Goal: Task Accomplishment & Management: Use online tool/utility

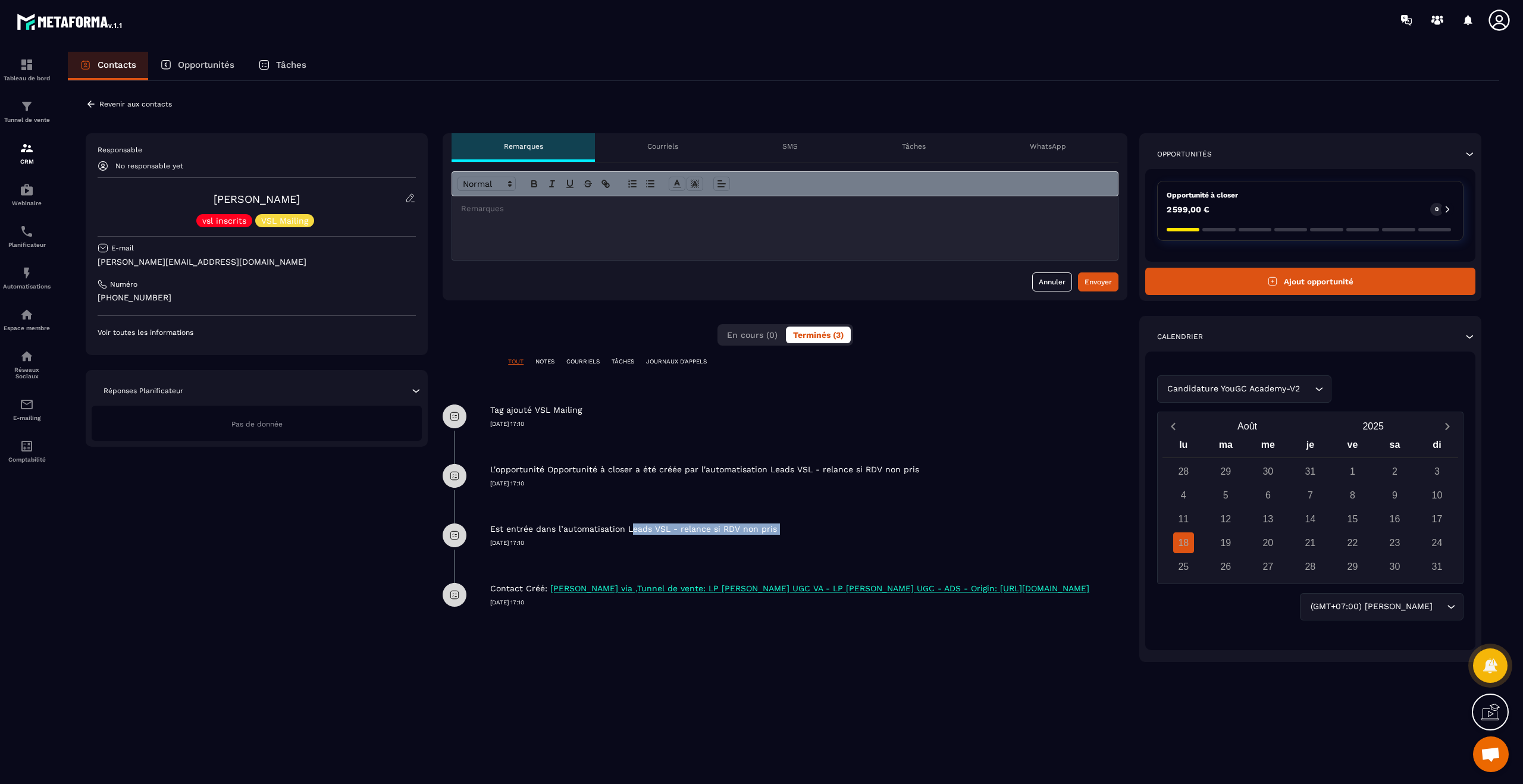
drag, startPoint x: 665, startPoint y: 536, endPoint x: 709, endPoint y: 538, distance: 44.0
click at [709, 538] on div "Est entrée dans l’automatisation Leads VSL - relance si RDV non pris [DATE] 17:…" at bounding box center [809, 526] width 637 height 42
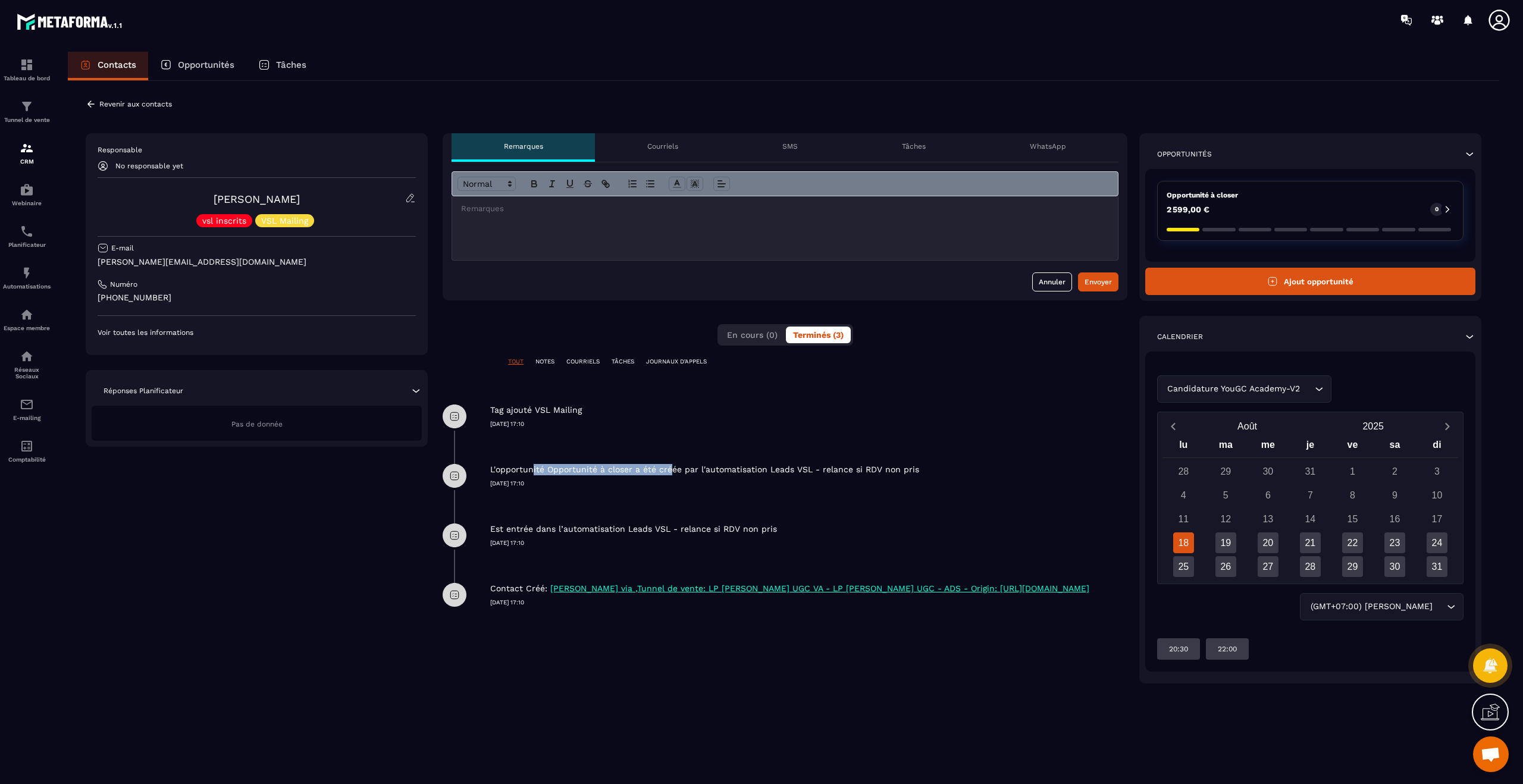
drag, startPoint x: 617, startPoint y: 472, endPoint x: 563, endPoint y: 481, distance: 54.7
click at [530, 474] on p "L'opportunité Opportunité à closer a été créée par l'automatisation Leads VSL -…" at bounding box center [704, 470] width 429 height 11
drag, startPoint x: 727, startPoint y: 538, endPoint x: 529, endPoint y: 524, distance: 198.5
click at [530, 524] on div "Est entrée dans l’automatisation Leads VSL - relance si RDV non pris [DATE] 17:…" at bounding box center [809, 526] width 637 height 42
click at [40, 273] on div "Automatisations" at bounding box center [27, 277] width 47 height 24
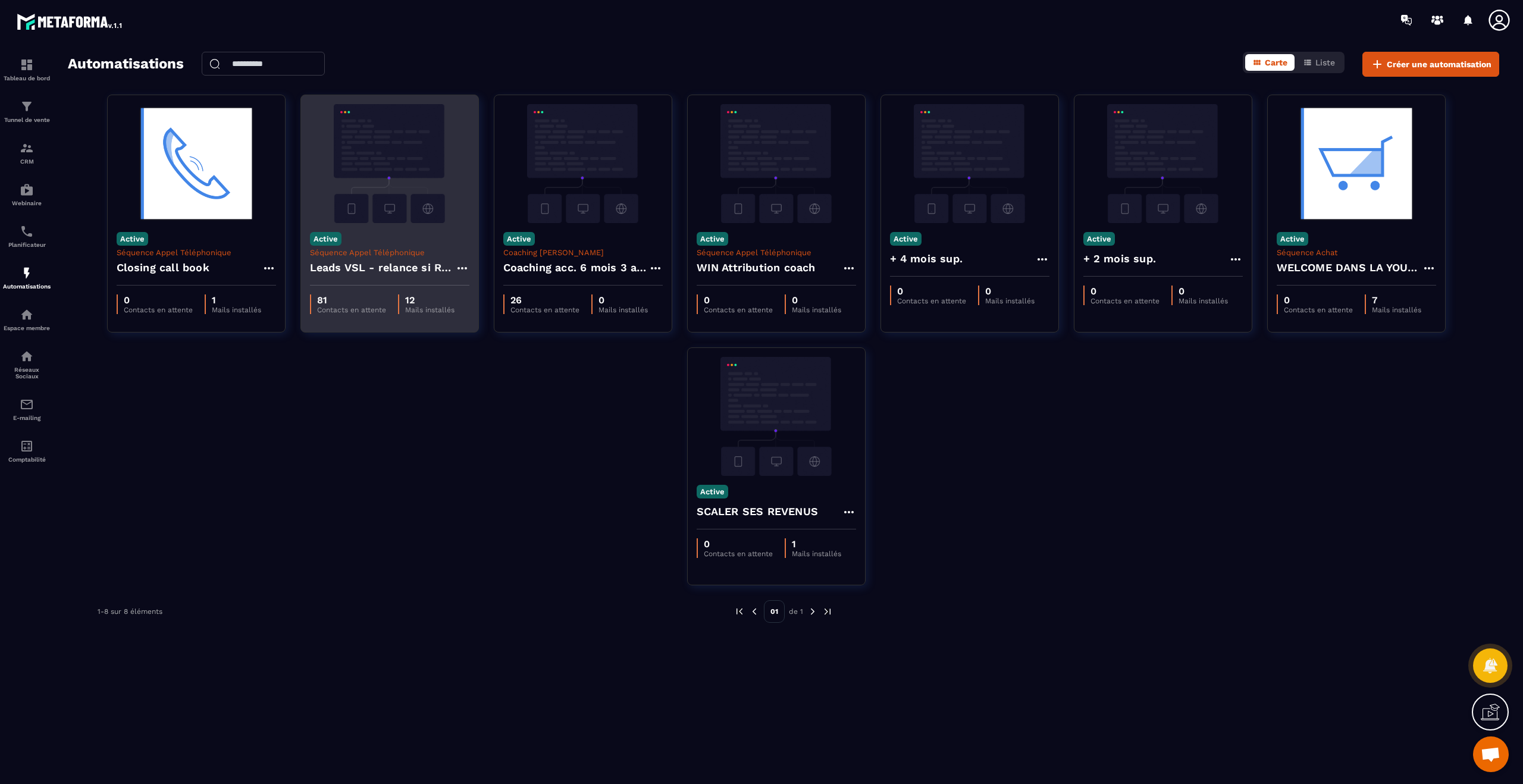
click at [385, 267] on h4 "Leads VSL - relance si RDV non pris" at bounding box center [382, 267] width 145 height 17
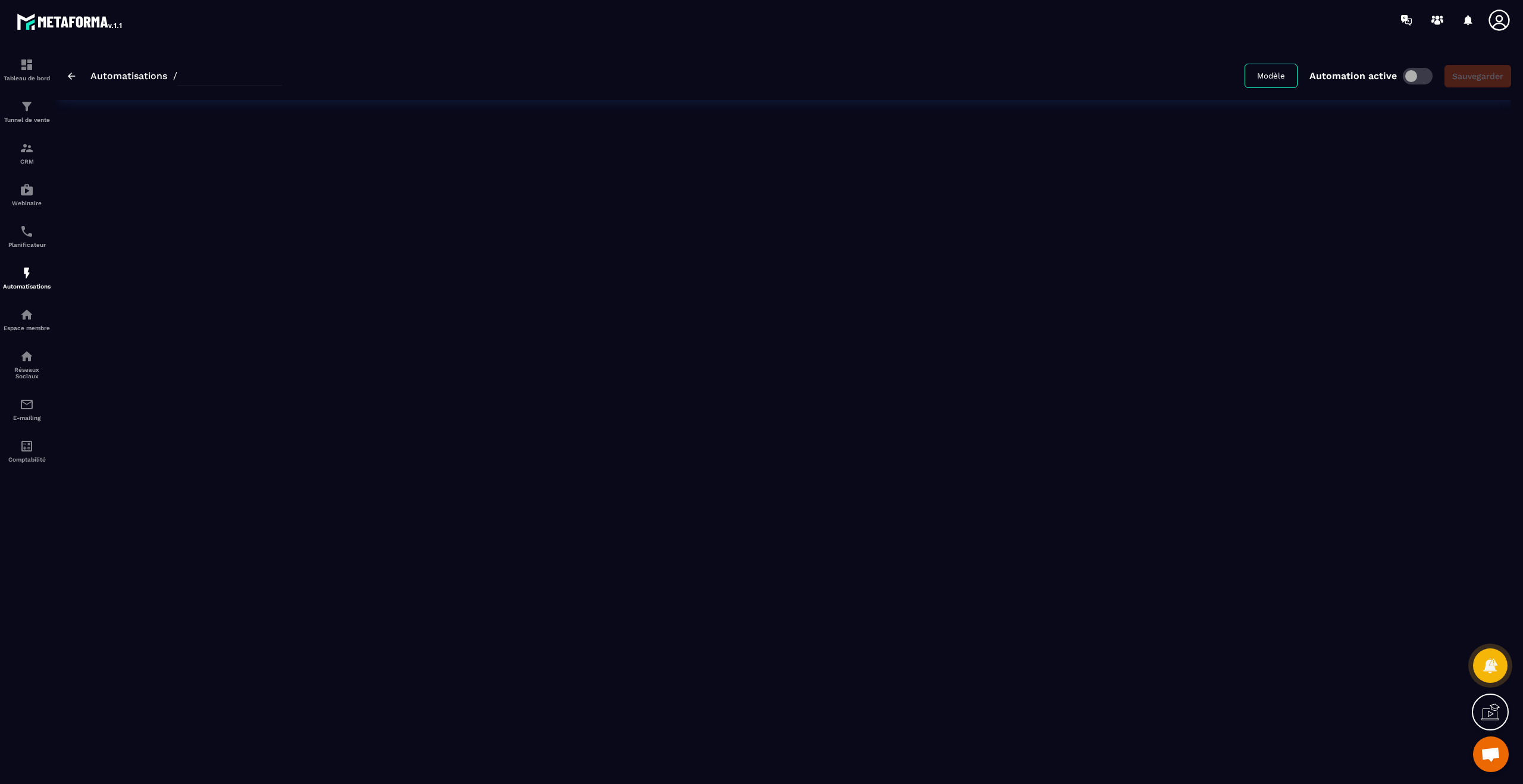
type input "**********"
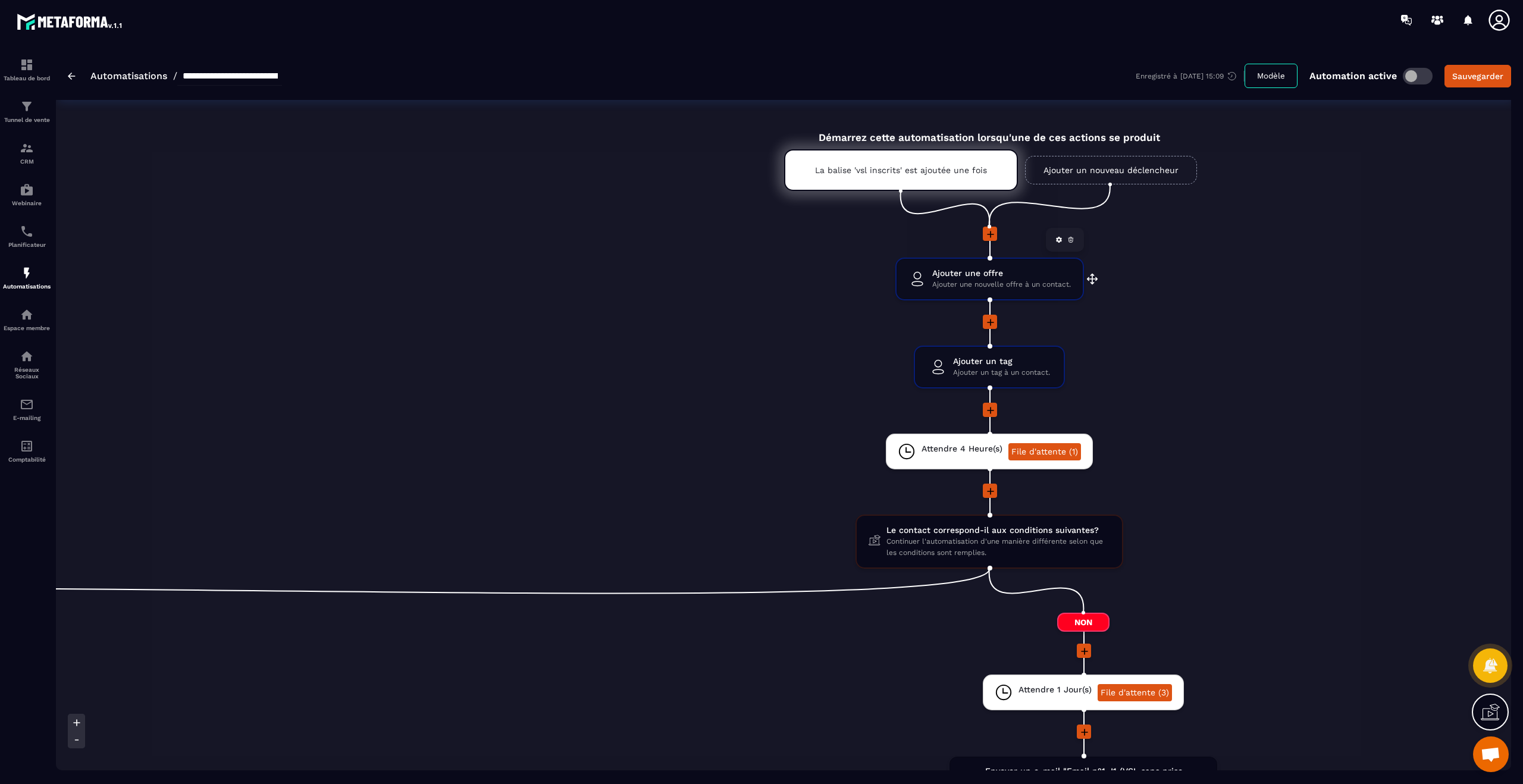
scroll to position [0, 636]
click at [980, 280] on span "Ajouter une nouvelle offre à un contact." at bounding box center [999, 285] width 139 height 11
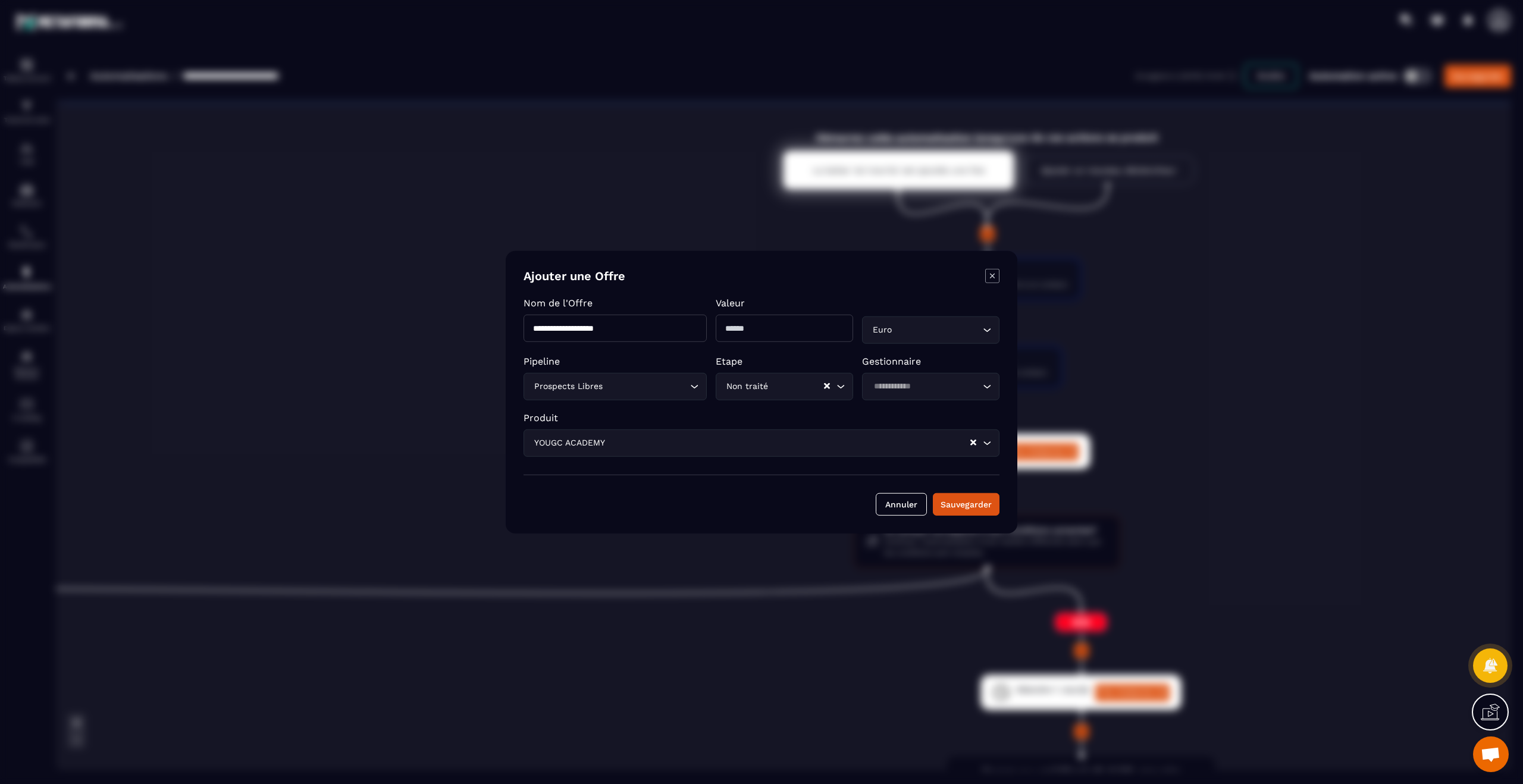
click at [995, 281] on div "Modal window" at bounding box center [993, 277] width 14 height 17
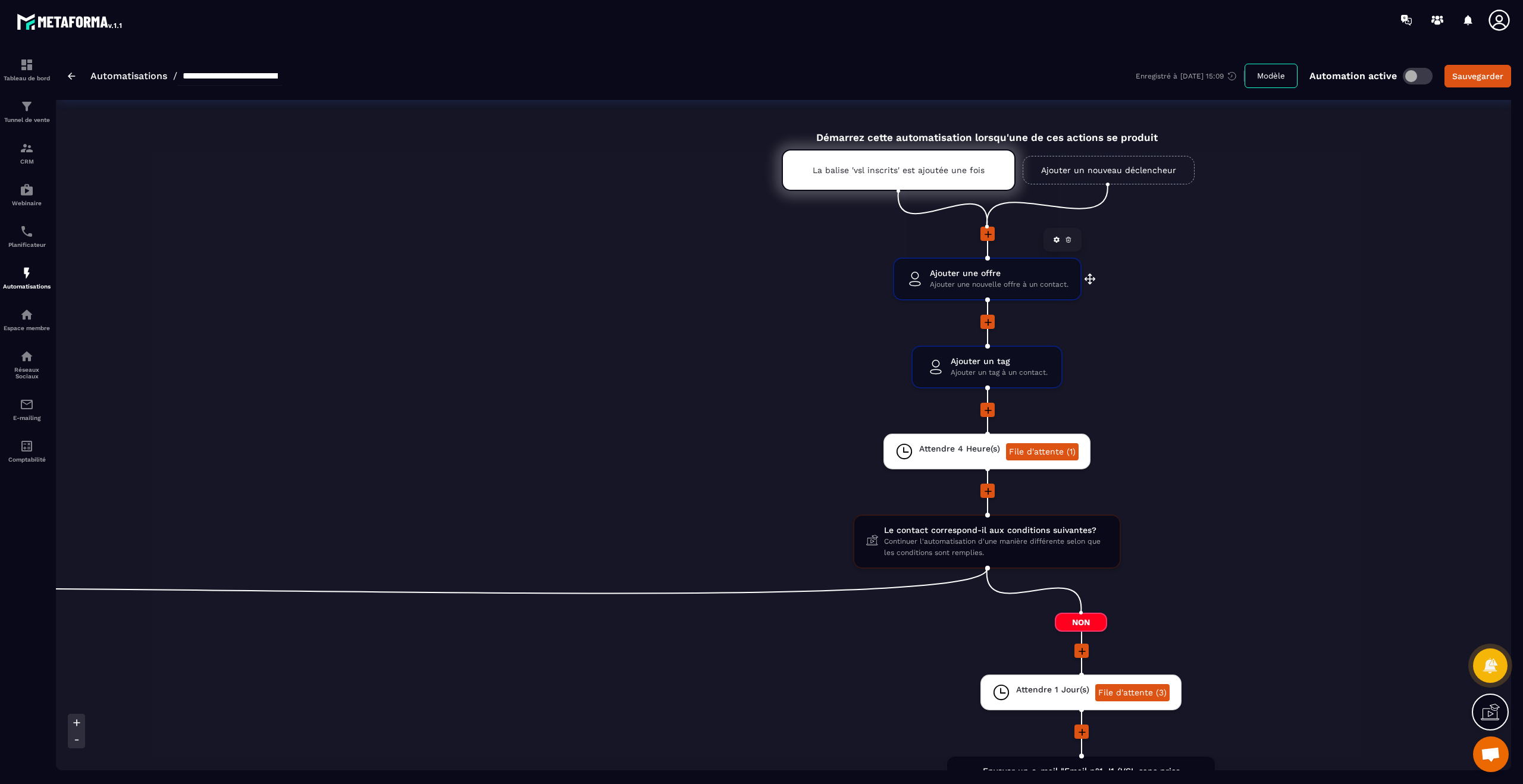
click at [985, 279] on span "Ajouter une nouvelle offre à un contact." at bounding box center [999, 285] width 139 height 11
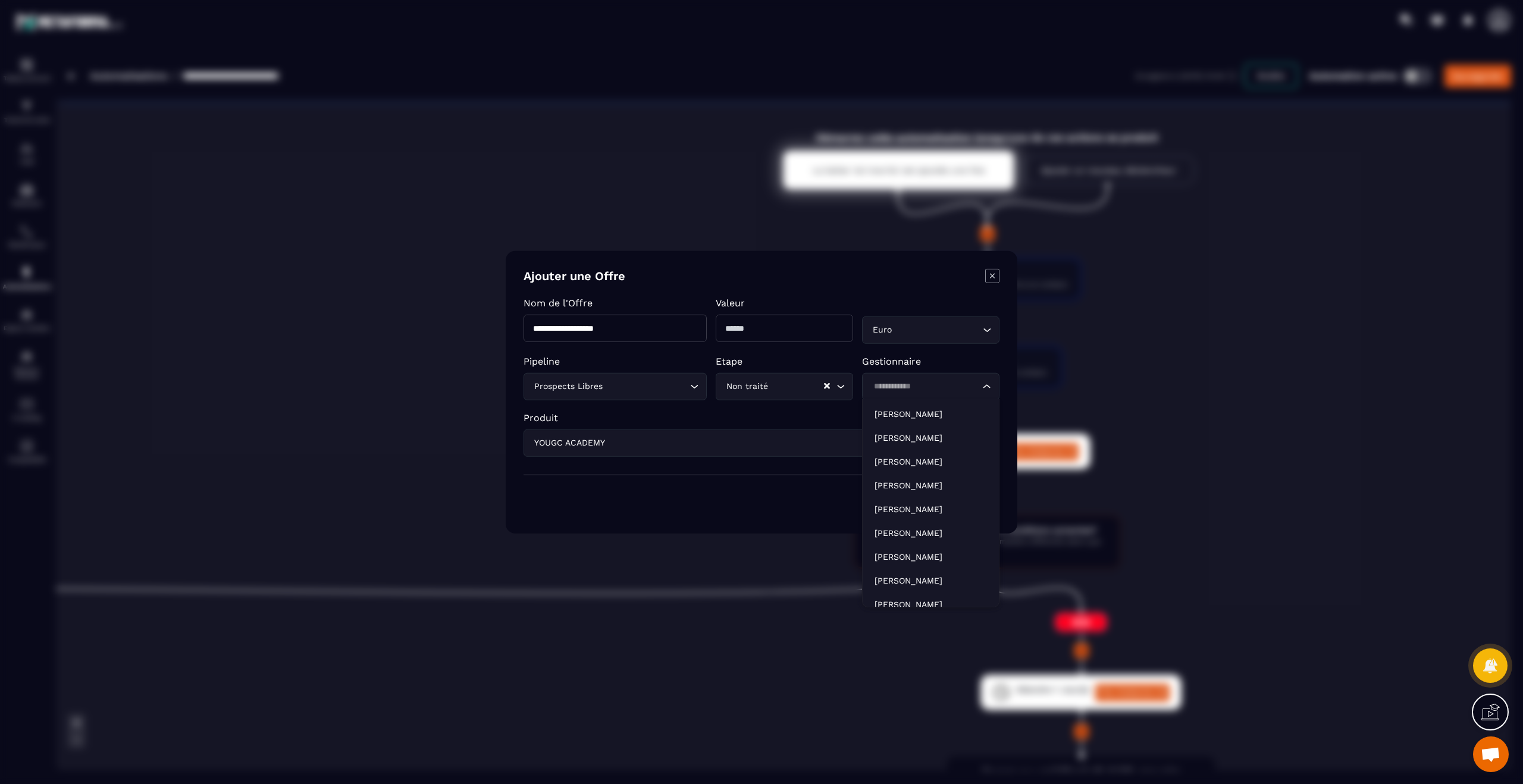
click at [970, 386] on input "Search for option" at bounding box center [924, 386] width 110 height 13
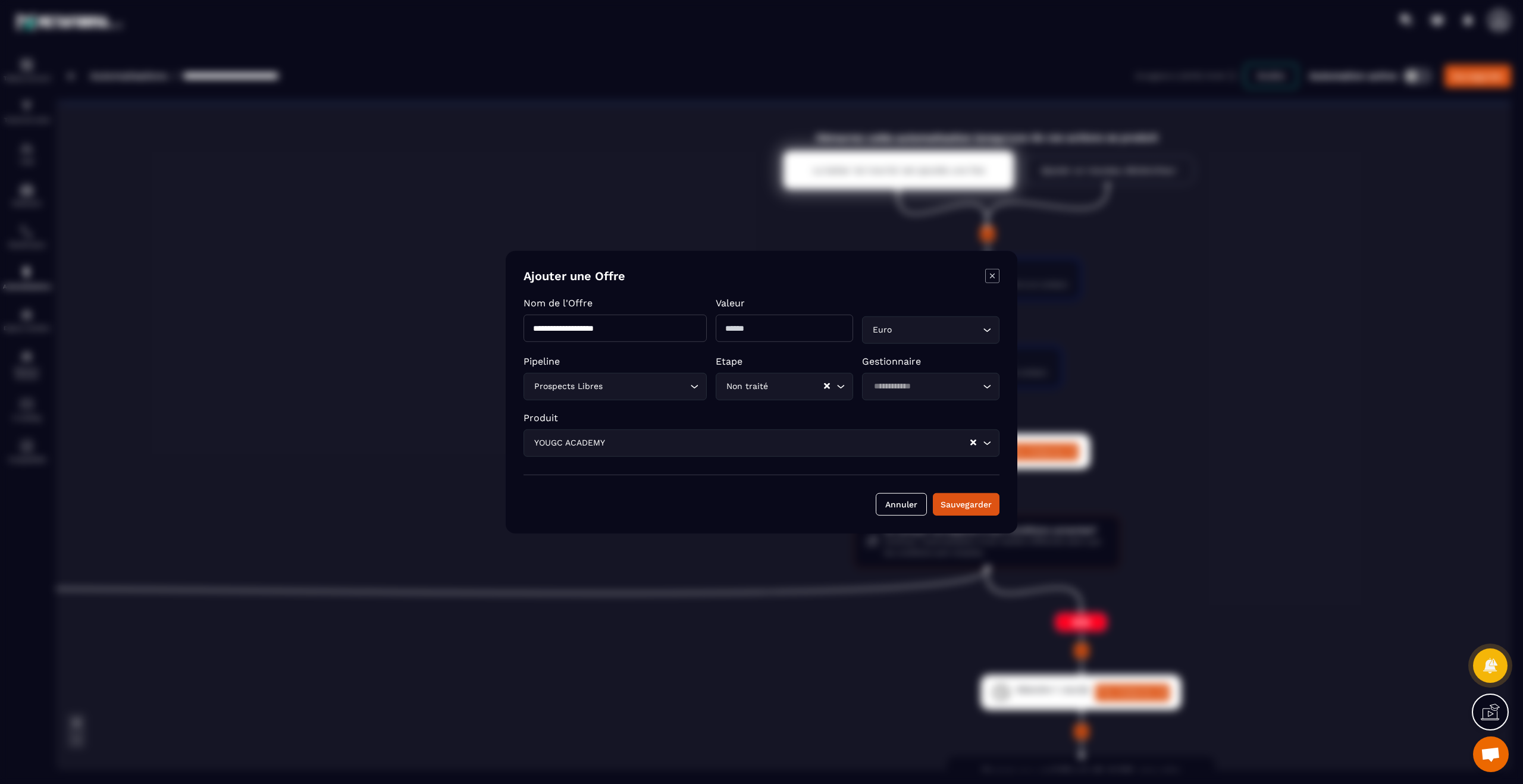
click at [976, 357] on p "Gestionnaire" at bounding box center [930, 361] width 137 height 11
click at [906, 507] on button "Annuler" at bounding box center [901, 503] width 51 height 22
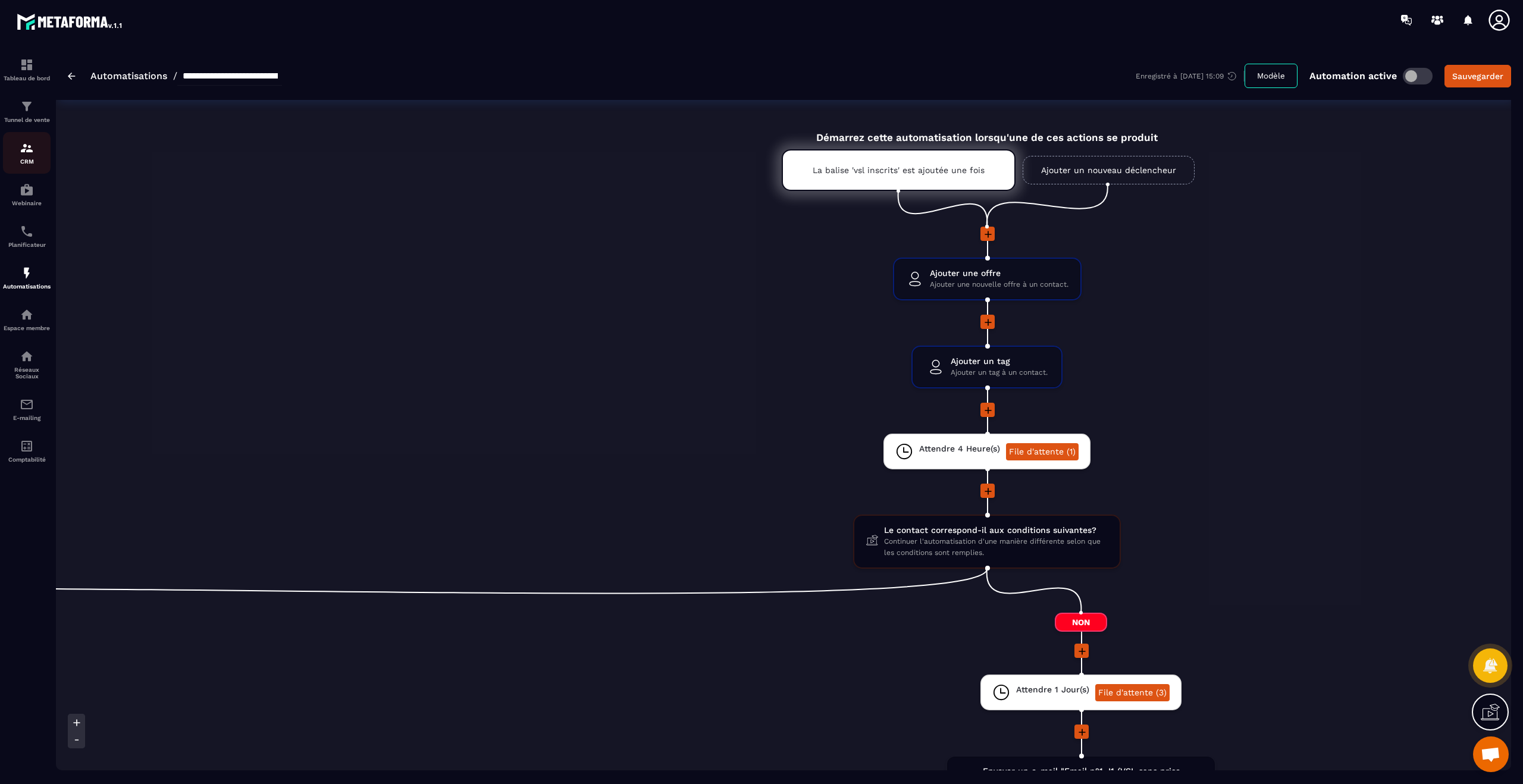
click at [37, 147] on div "CRM" at bounding box center [27, 152] width 47 height 24
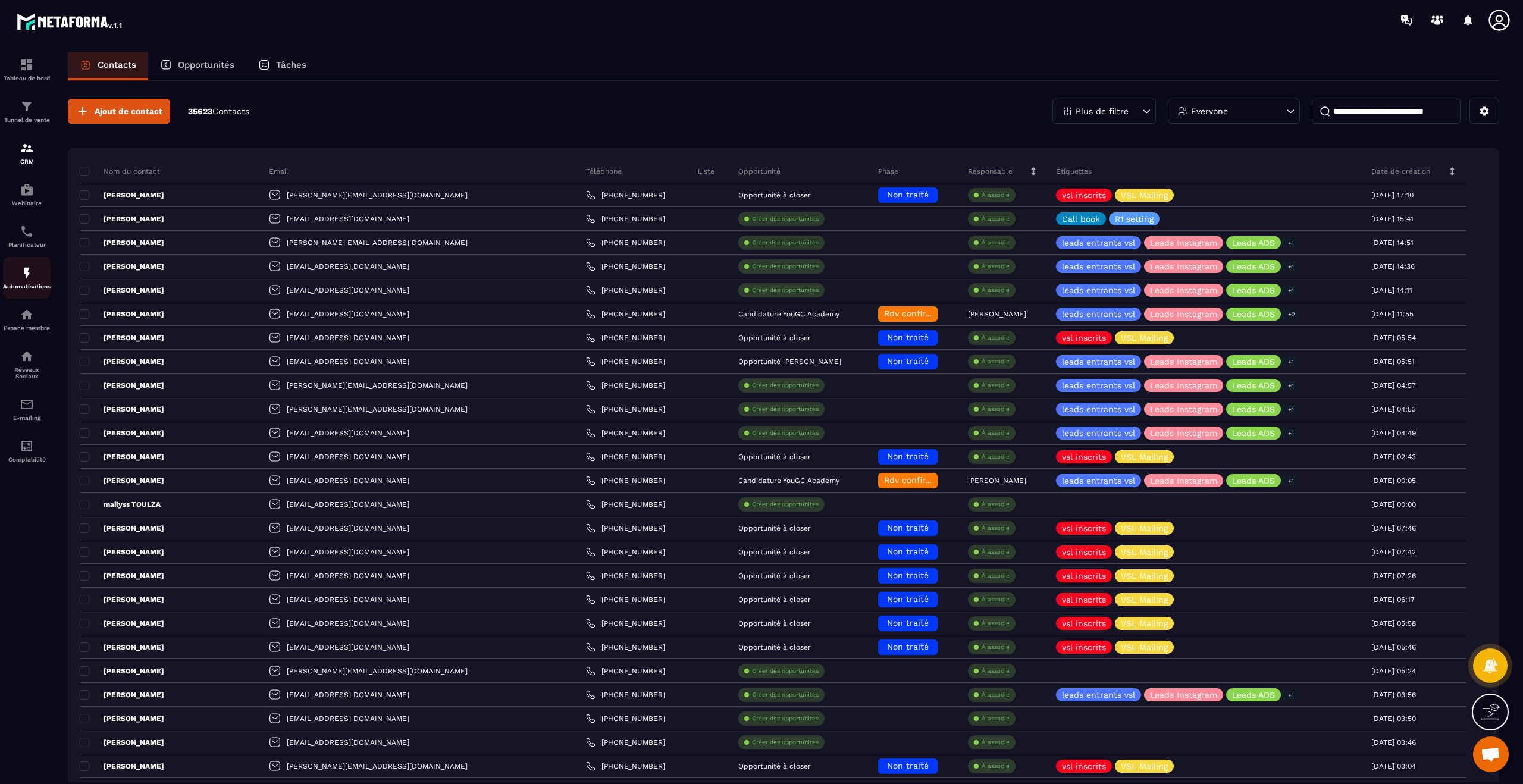
click at [26, 266] on img at bounding box center [27, 273] width 14 height 14
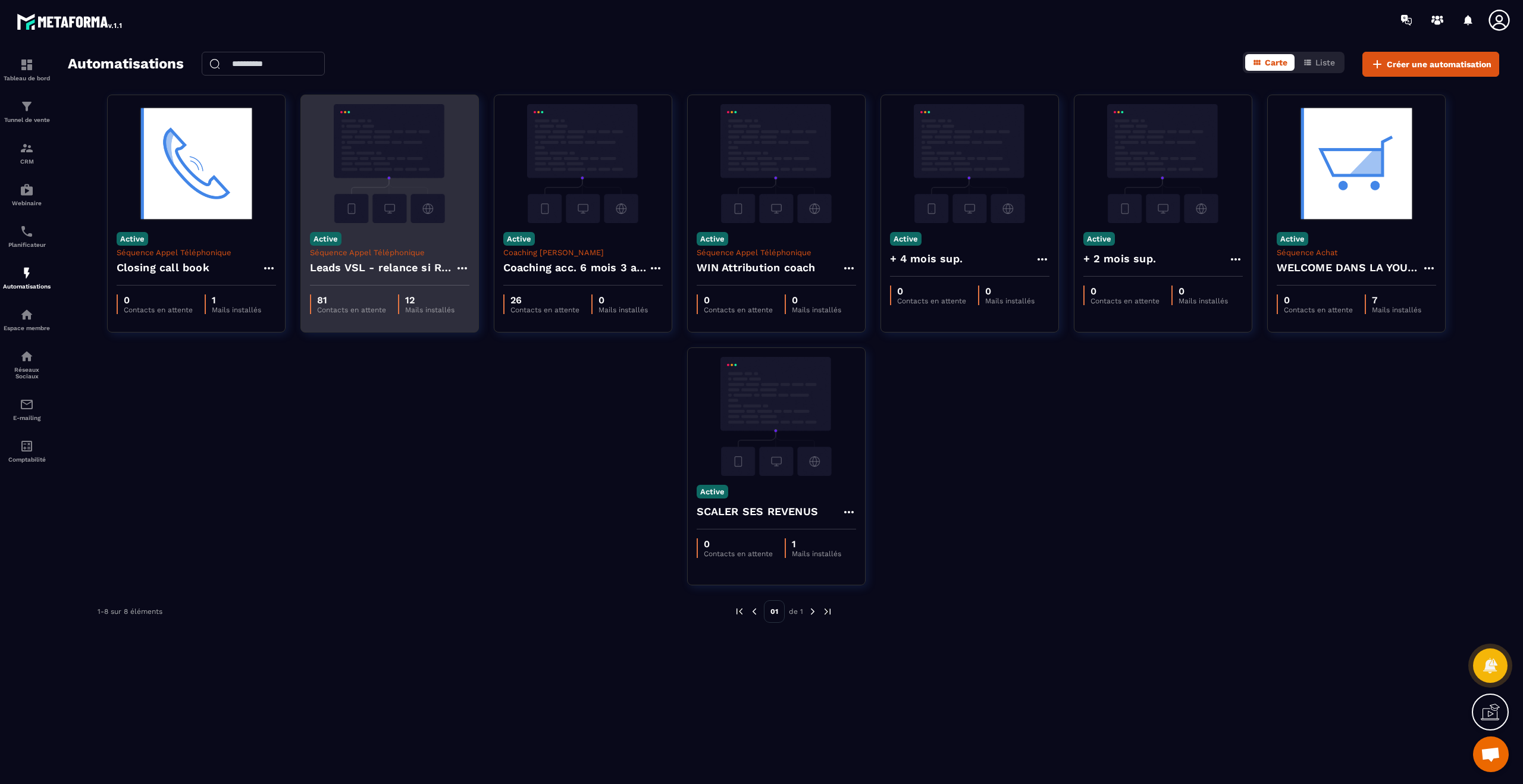
click at [382, 269] on h4 "Leads VSL - relance si RDV non pris" at bounding box center [382, 267] width 145 height 17
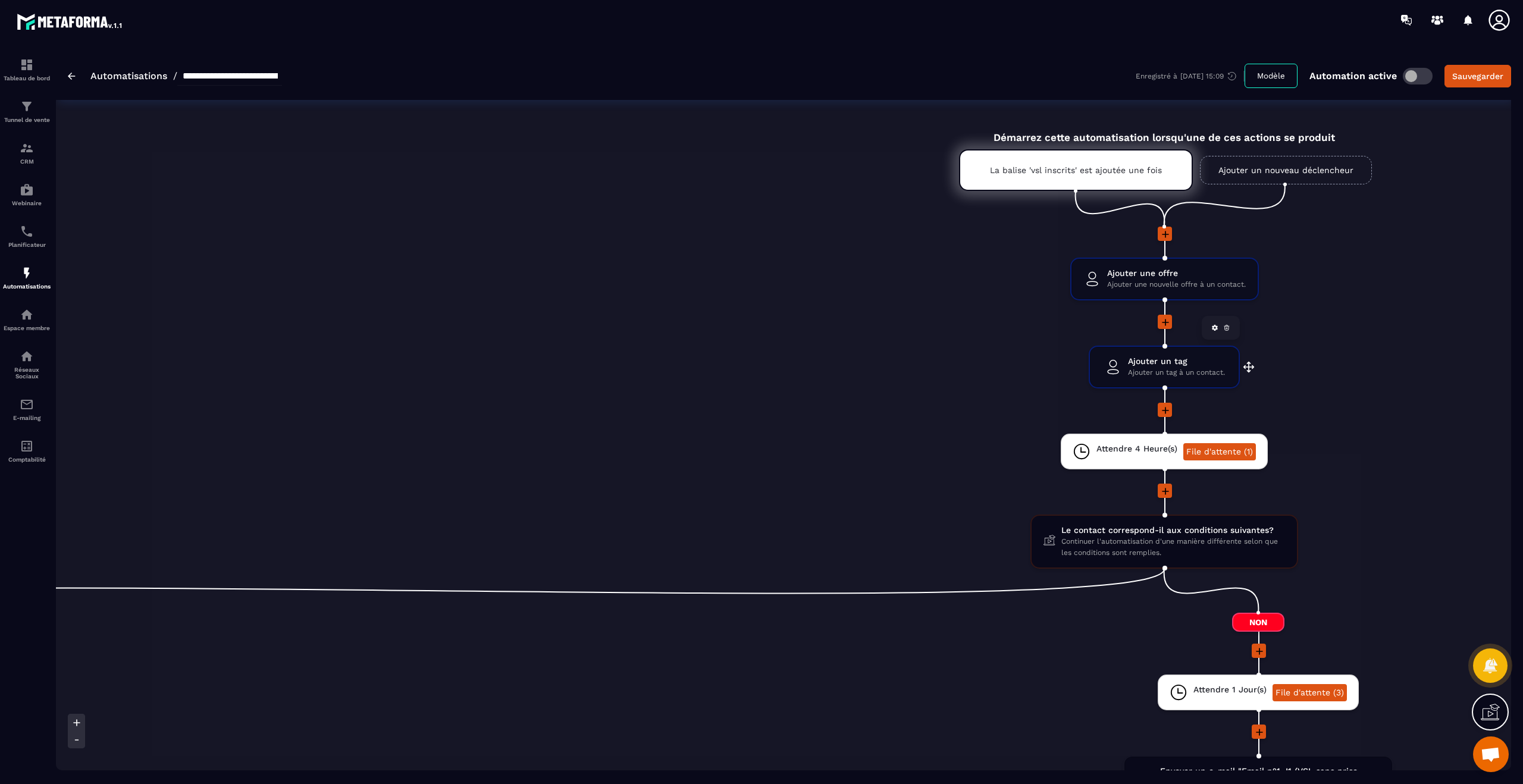
scroll to position [0, 632]
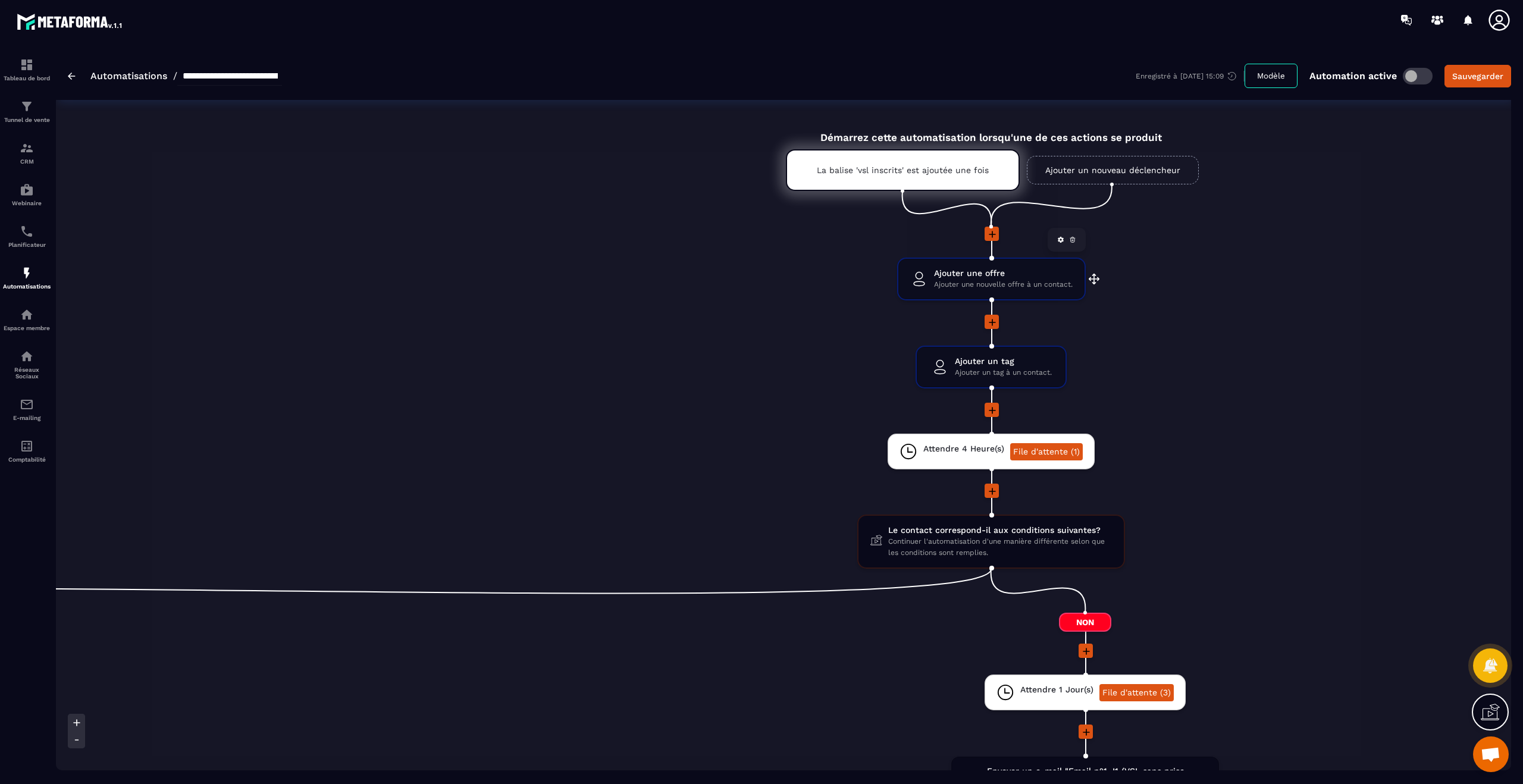
click at [998, 275] on span "Ajouter une offre" at bounding box center [1003, 273] width 139 height 11
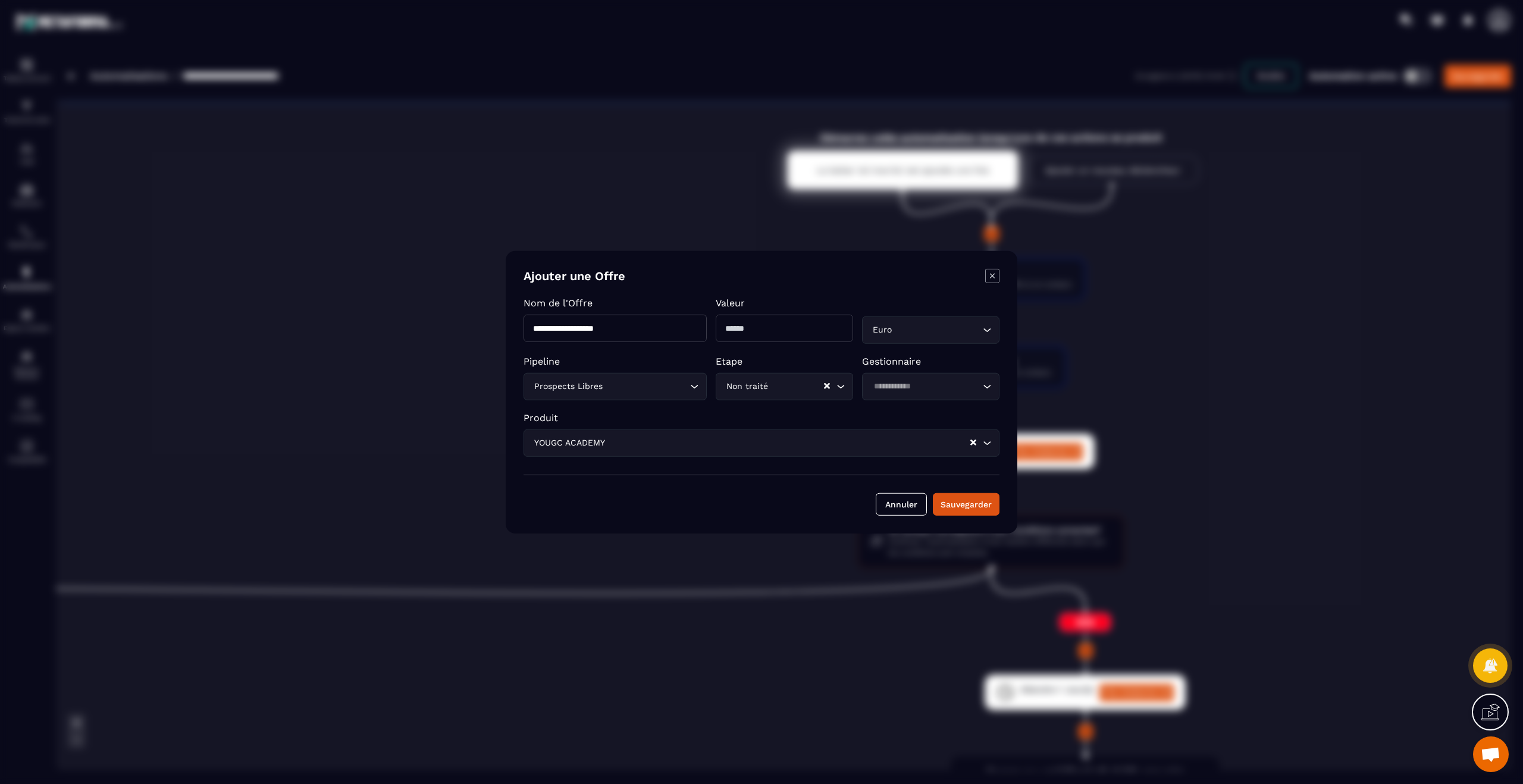
click at [951, 388] on input "Search for option" at bounding box center [924, 386] width 110 height 13
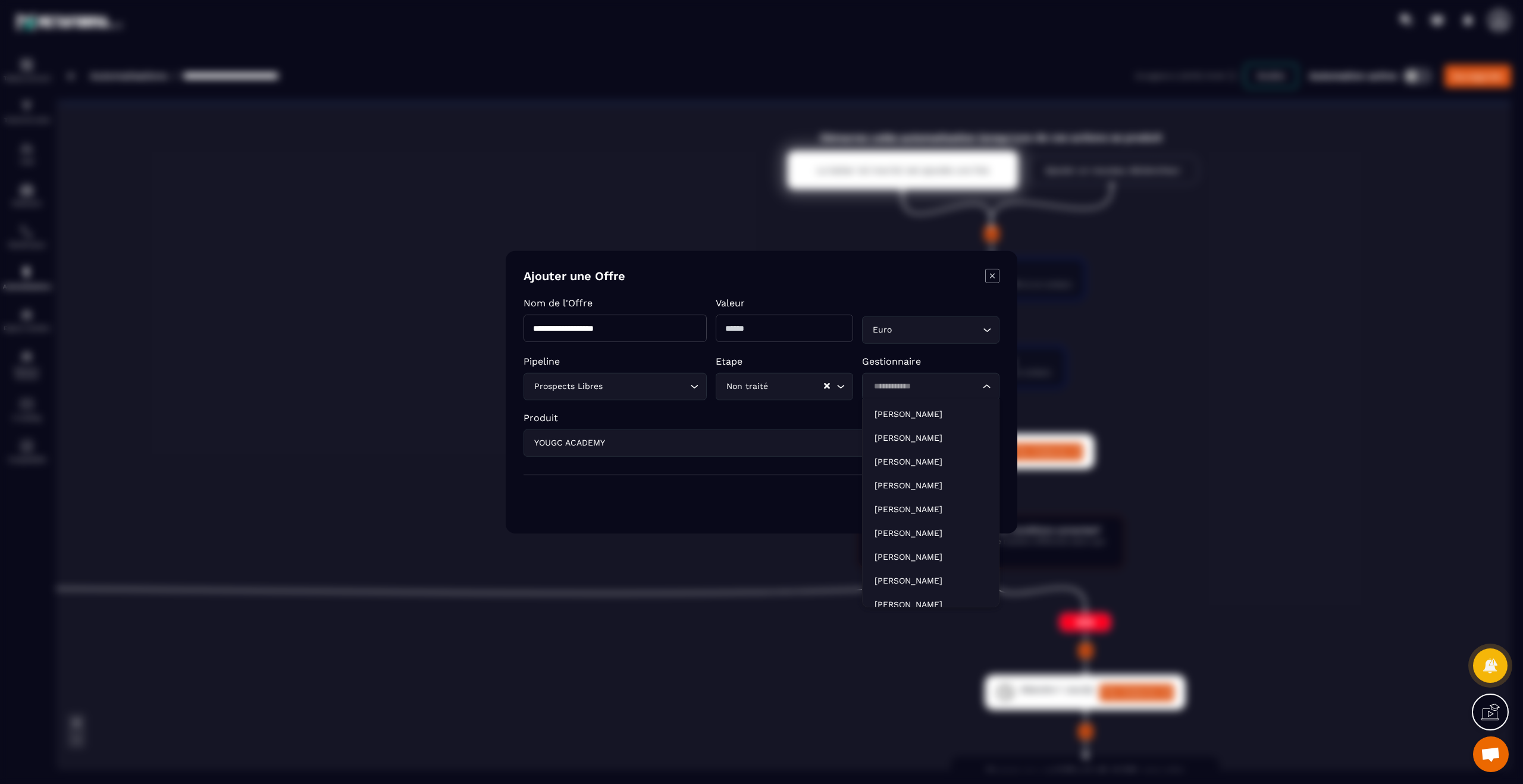
click at [958, 364] on p "Gestionnaire" at bounding box center [930, 361] width 137 height 11
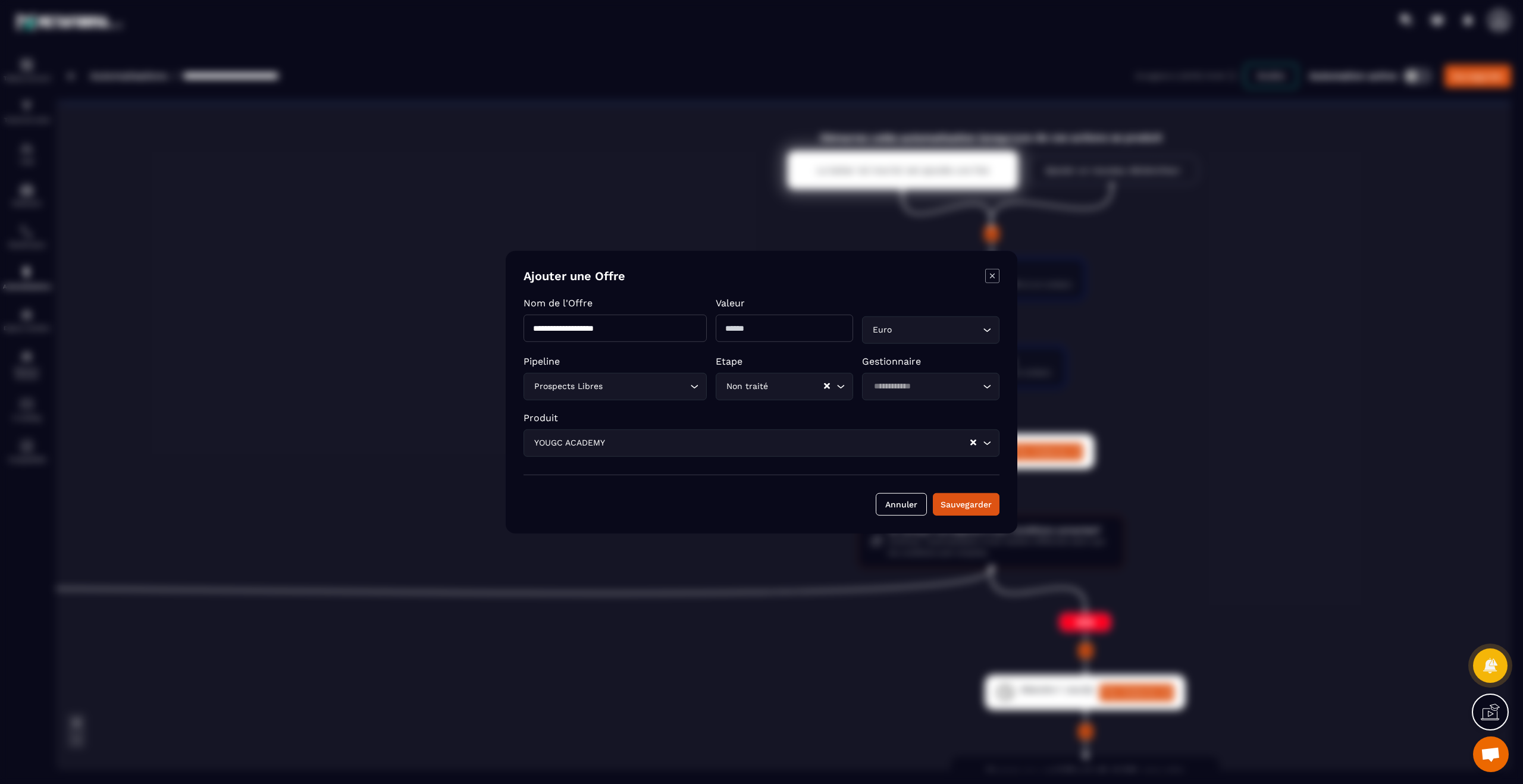
click at [990, 275] on icon "Modal window" at bounding box center [993, 276] width 14 height 14
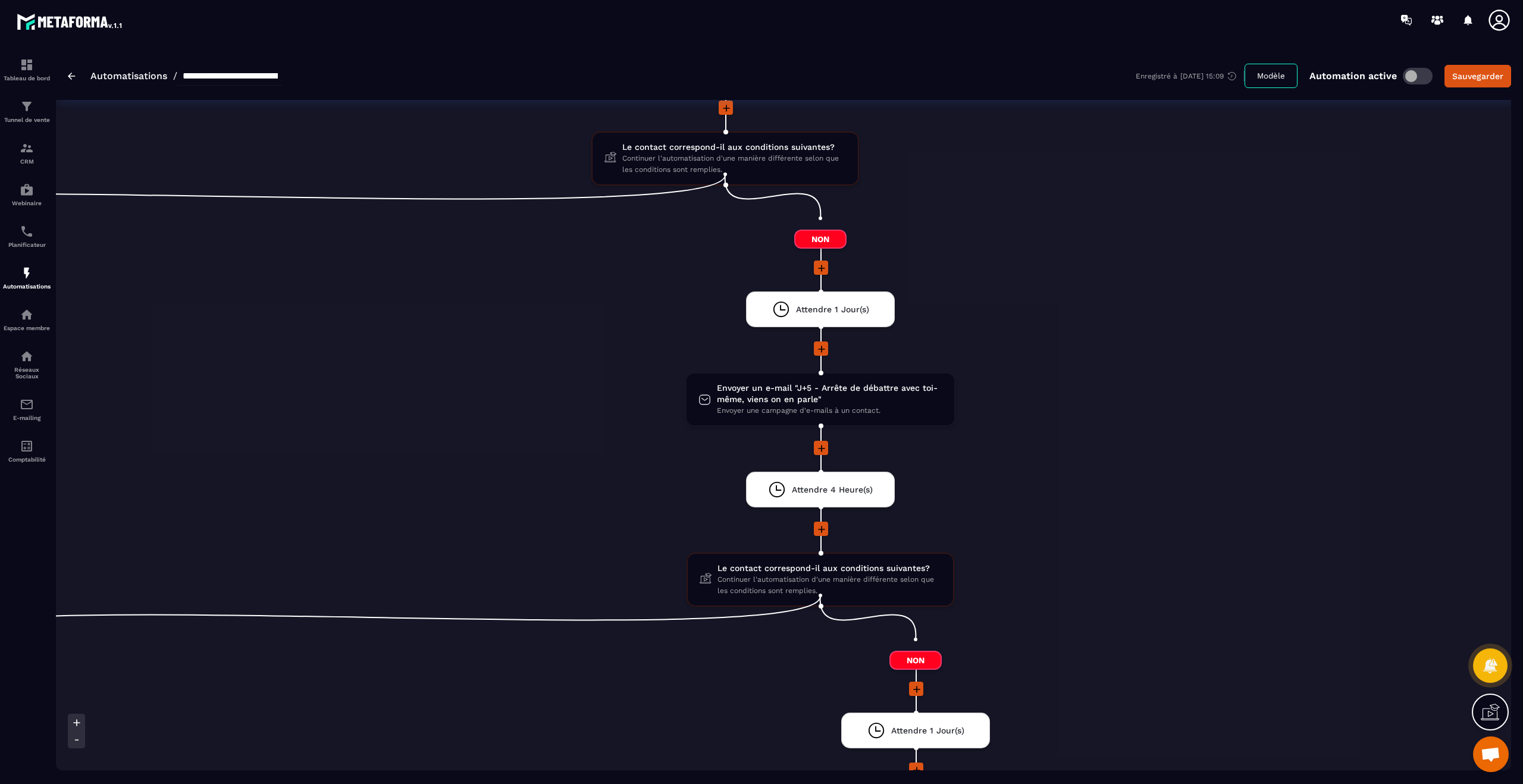
scroll to position [0, 1278]
